Goal: Navigation & Orientation: Find specific page/section

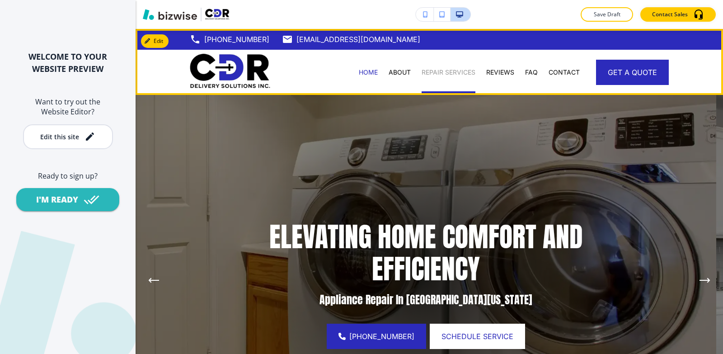
click at [448, 72] on p "REPAIR SERVICES" at bounding box center [448, 72] width 54 height 9
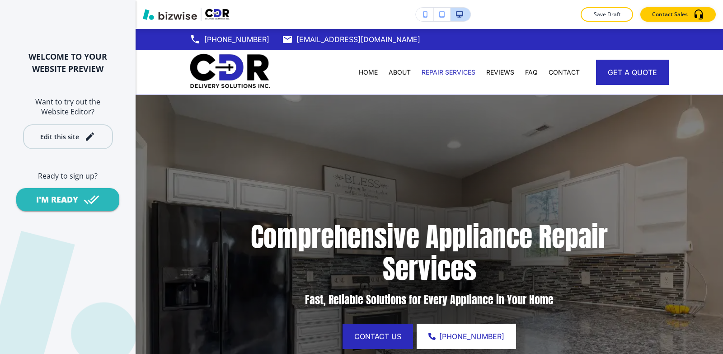
click at [79, 137] on div "Edit this site" at bounding box center [67, 136] width 55 height 11
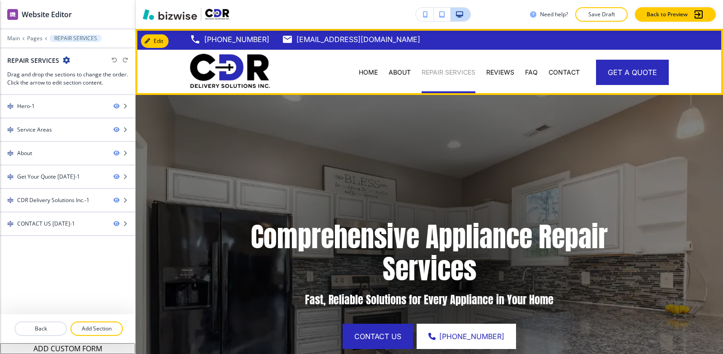
click at [462, 70] on p "REPAIR SERVICES" at bounding box center [448, 72] width 54 height 9
click at [447, 74] on p "REPAIR SERVICES" at bounding box center [448, 72] width 54 height 9
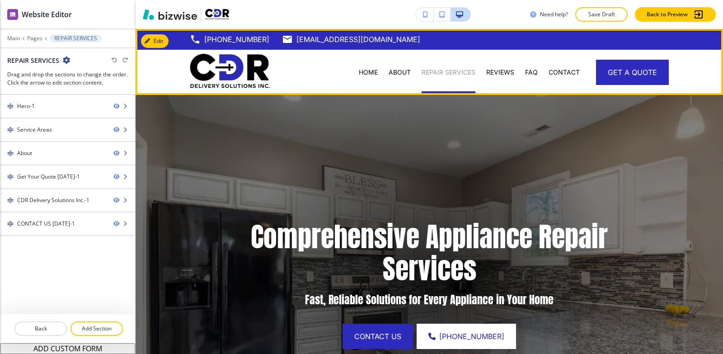
click at [434, 75] on p "REPAIR SERVICES" at bounding box center [448, 72] width 54 height 9
click at [369, 72] on p "HOME" at bounding box center [368, 72] width 19 height 9
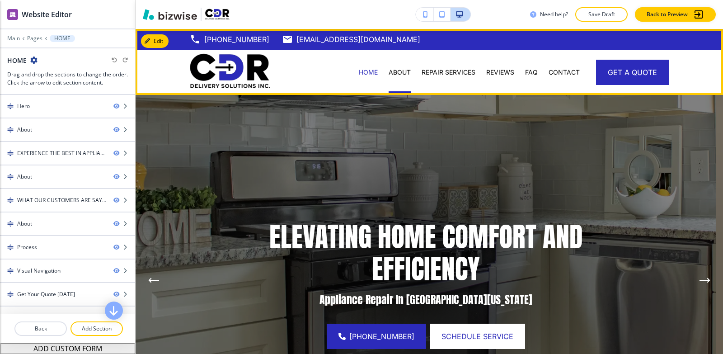
click at [383, 71] on div "ABOUT" at bounding box center [399, 72] width 33 height 9
click at [397, 72] on p "ABOUT" at bounding box center [399, 72] width 22 height 9
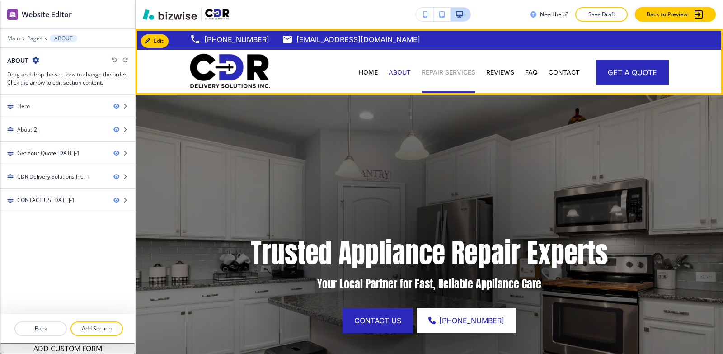
click at [424, 70] on p "REPAIR SERVICES" at bounding box center [448, 72] width 54 height 9
